Goal: Information Seeking & Learning: Find specific fact

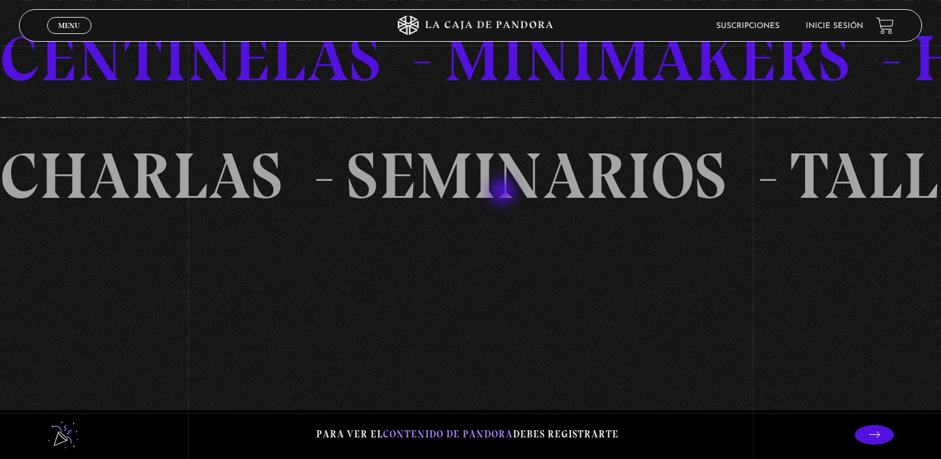
scroll to position [1110, 0]
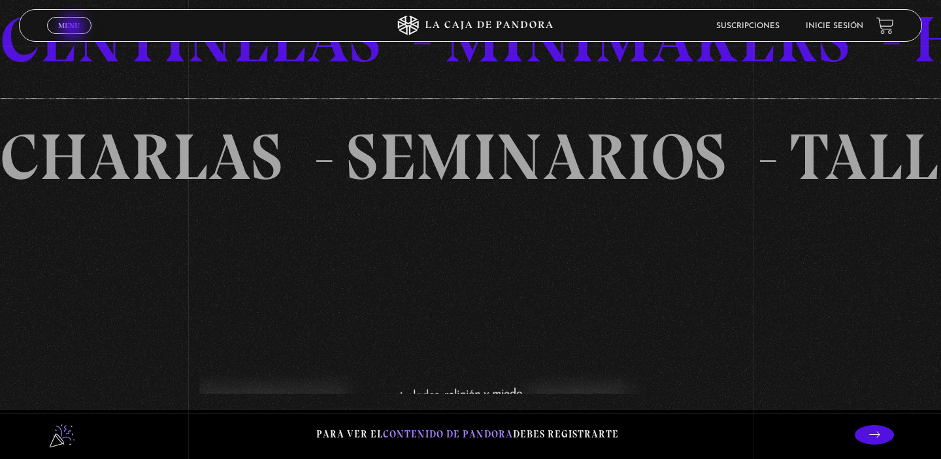
click at [74, 29] on span "Menu" at bounding box center [69, 26] width 22 height 8
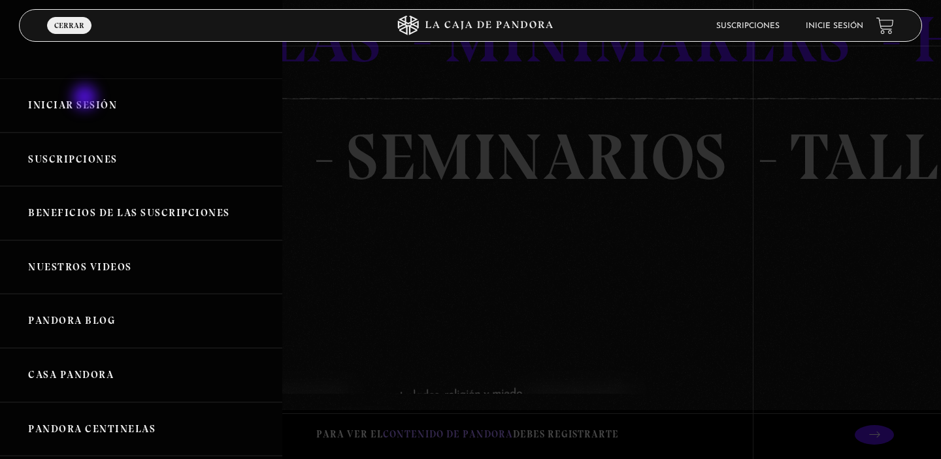
click at [86, 99] on link "Iniciar Sesión" at bounding box center [141, 105] width 282 height 54
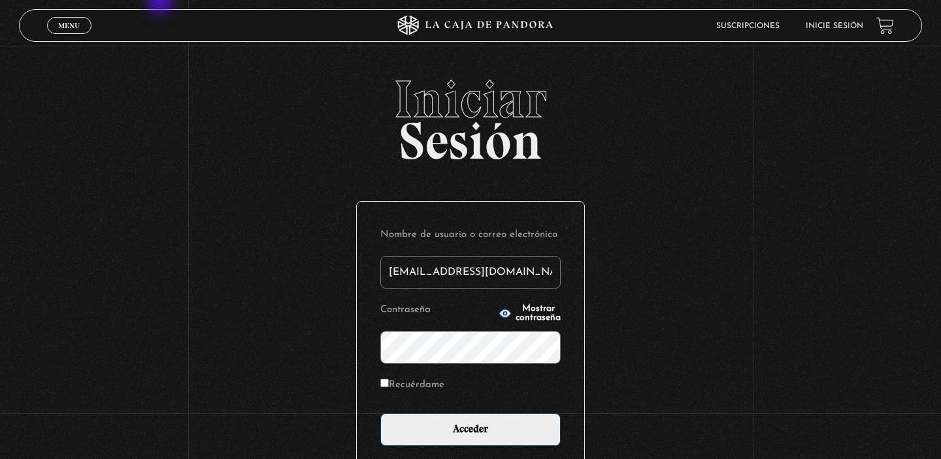
type input "[EMAIL_ADDRESS][DOMAIN_NAME]"
click at [386, 388] on label "Recuérdame" at bounding box center [412, 386] width 64 height 20
click at [386, 388] on input "Recuérdame" at bounding box center [384, 383] width 8 height 8
checkbox input "true"
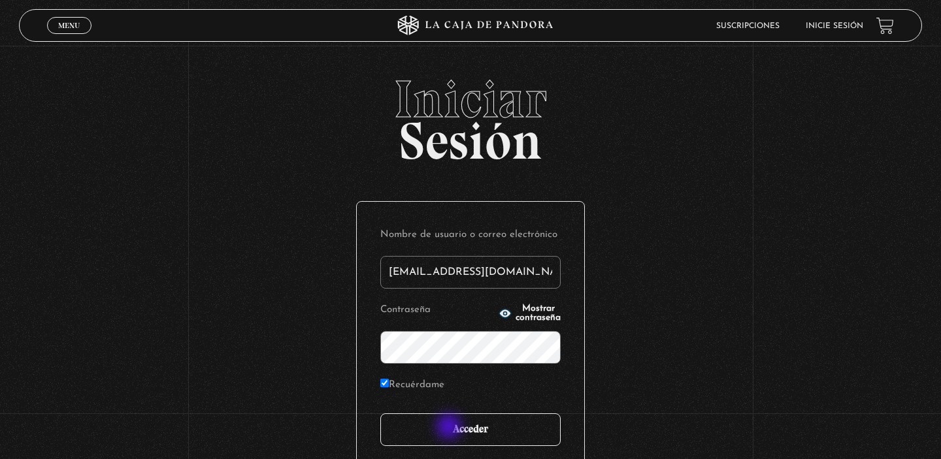
click at [450, 428] on input "Acceder" at bounding box center [470, 430] width 180 height 33
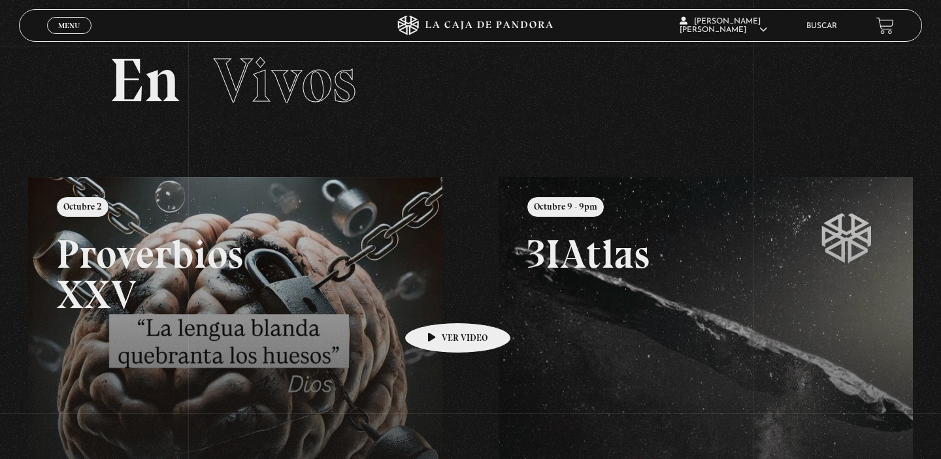
scroll to position [30, 0]
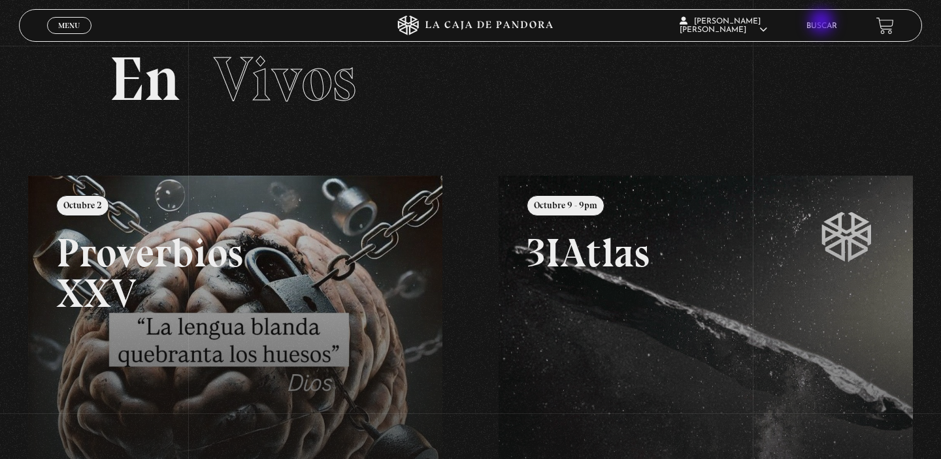
click at [823, 23] on link "Buscar" at bounding box center [821, 26] width 31 height 8
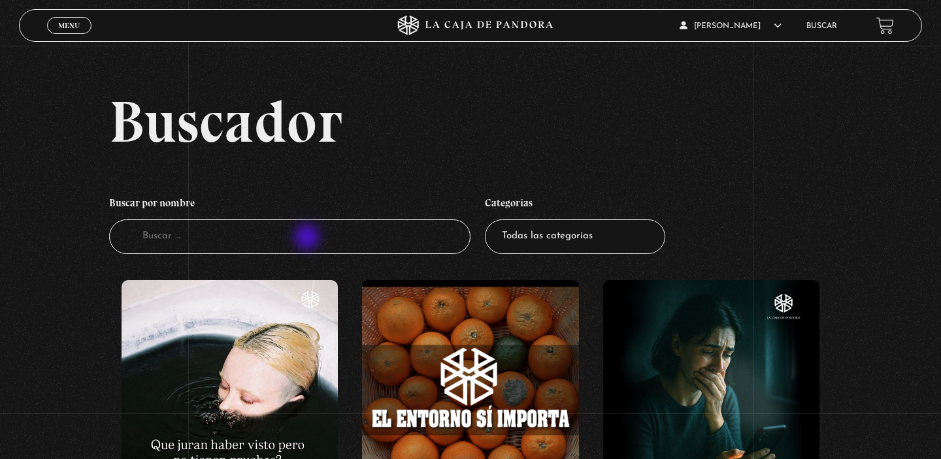
click at [308, 239] on input "Buscador" at bounding box center [289, 237] width 361 height 35
type input "lama"
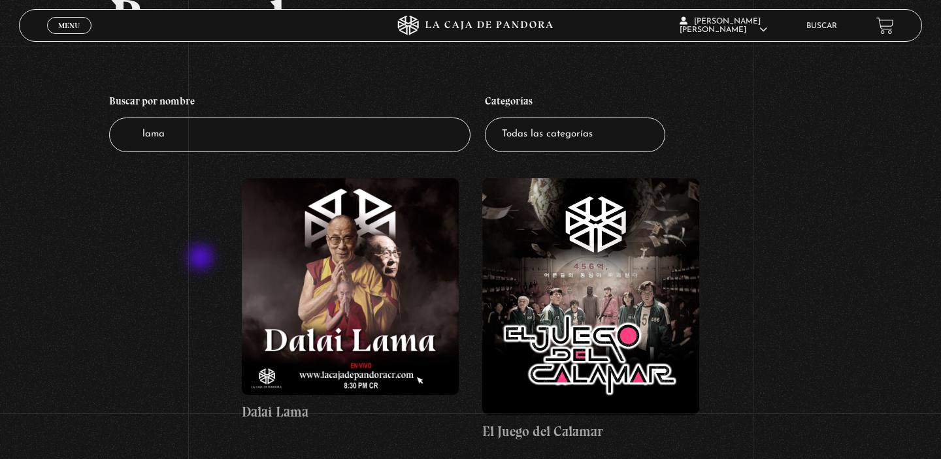
scroll to position [132, 0]
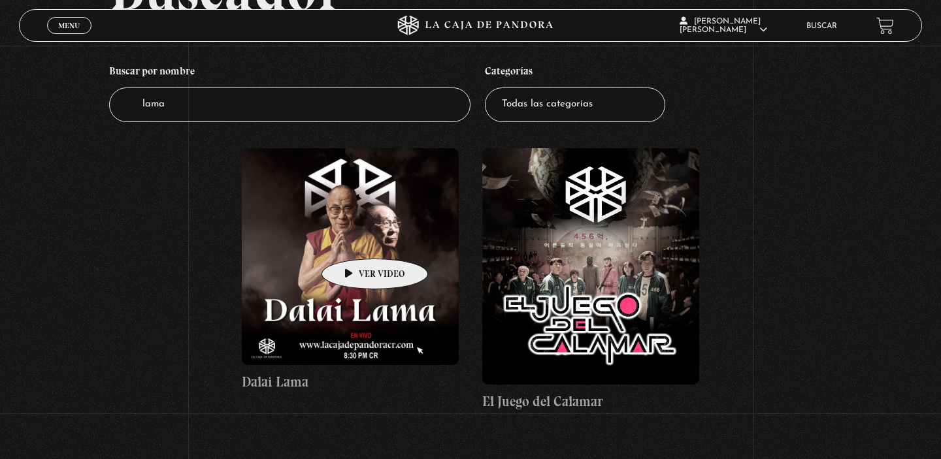
click at [354, 239] on figure at bounding box center [350, 256] width 217 height 217
